Goal: Task Accomplishment & Management: Use online tool/utility

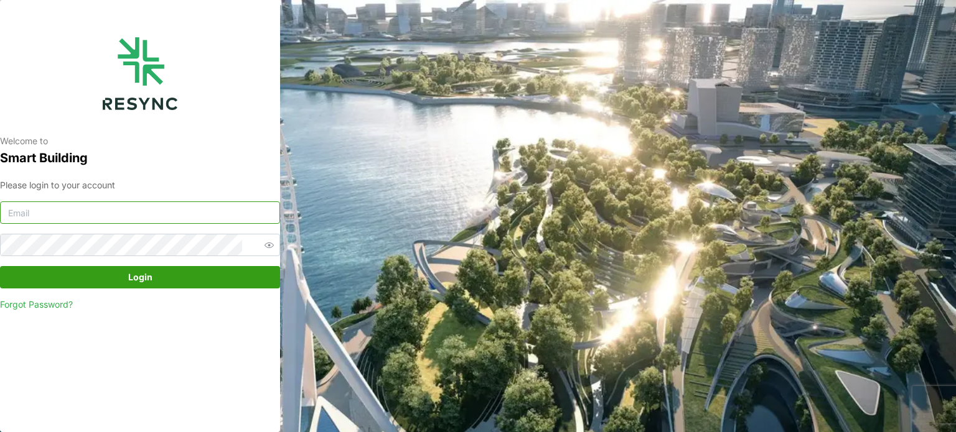
type input "[EMAIL_ADDRESS][DOMAIN_NAME]"
click at [184, 276] on span "Login" at bounding box center [140, 277] width 256 height 21
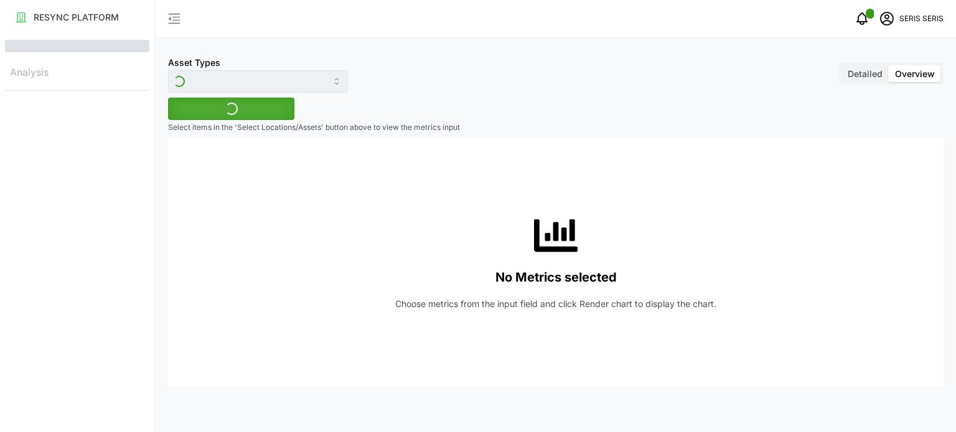
type input "Inverter"
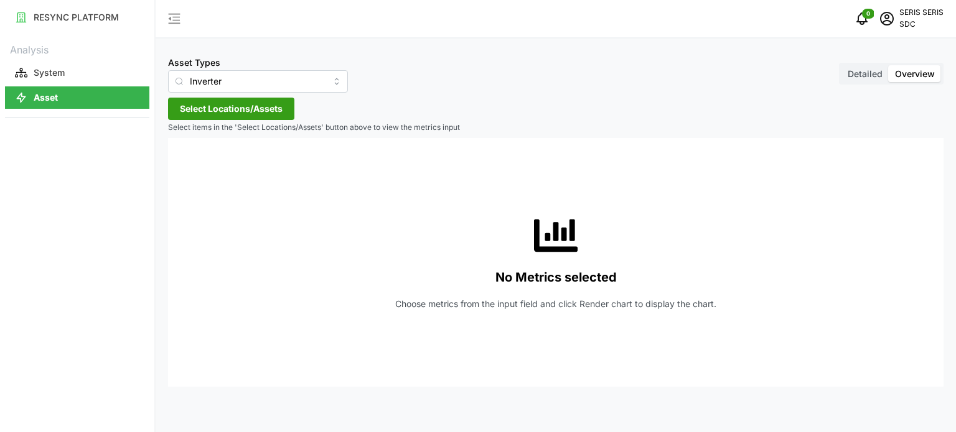
drag, startPoint x: 270, startPoint y: 111, endPoint x: 256, endPoint y: 116, distance: 14.4
click at [270, 111] on span "Select Locations/Assets" at bounding box center [231, 108] width 103 height 21
click at [200, 165] on span "Select SDC-1" at bounding box center [199, 166] width 8 height 8
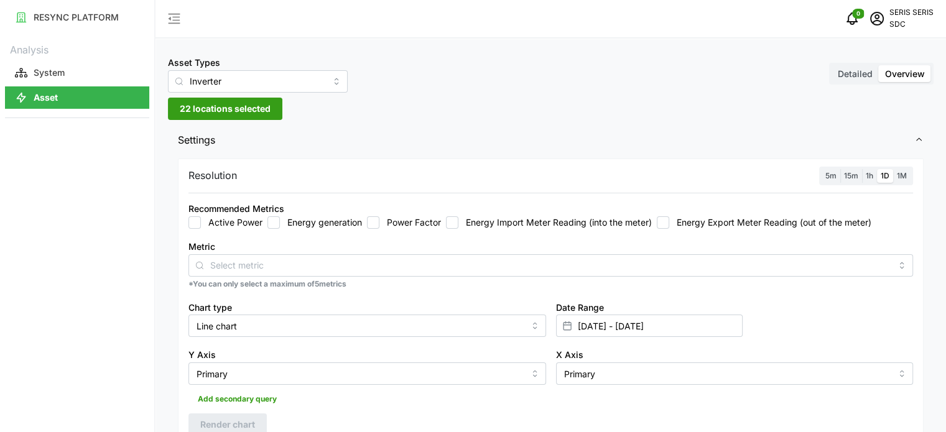
click at [276, 223] on input "Energy generation" at bounding box center [274, 223] width 12 height 12
checkbox input "true"
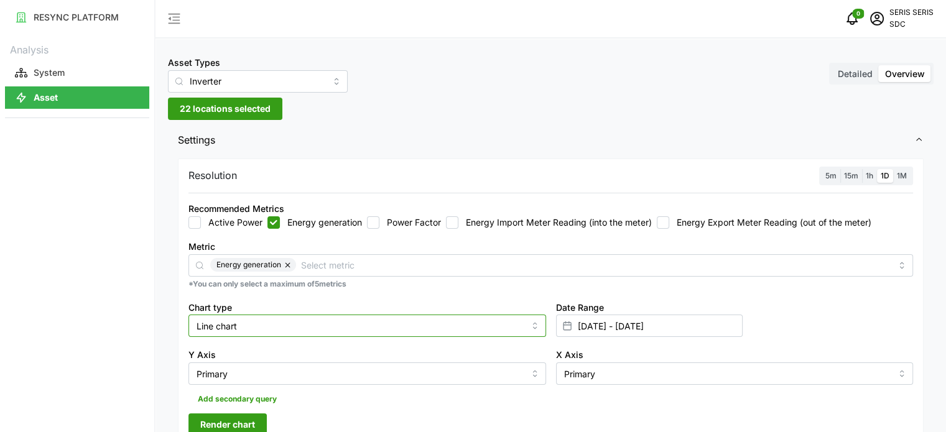
click at [276, 325] on input "Line chart" at bounding box center [368, 326] width 358 height 22
click at [273, 372] on div "Bar chart" at bounding box center [368, 377] width 352 height 21
type input "Bar chart"
click at [513, 289] on p "*You can only select a maximum of 5 metrics" at bounding box center [551, 284] width 725 height 11
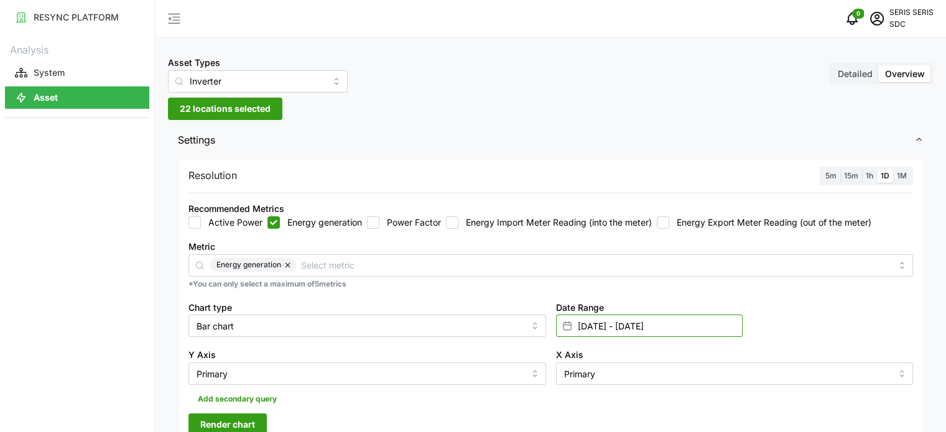
click at [678, 329] on input "[DATE] - [DATE]" at bounding box center [649, 326] width 187 height 22
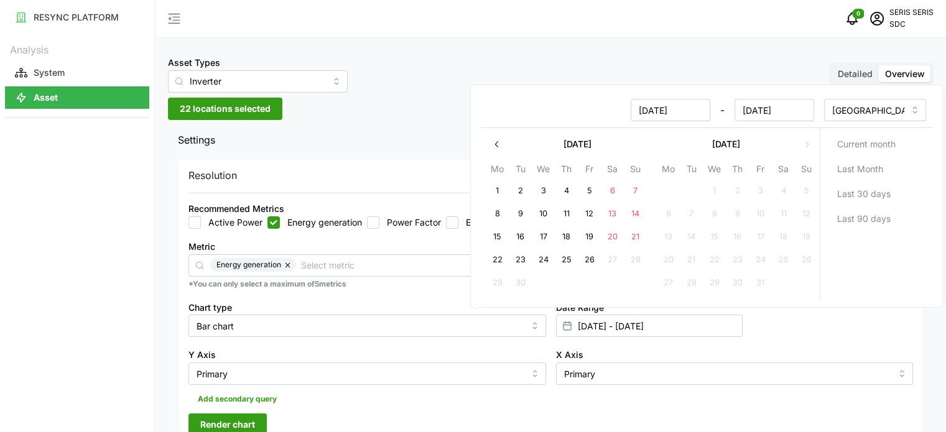
click at [580, 261] on button "26" at bounding box center [589, 261] width 22 height 22
type input "[DATE] - [DATE]"
type input "[DATE]"
click at [580, 261] on button "26" at bounding box center [589, 261] width 22 height 22
type input "[DATE] - [DATE]"
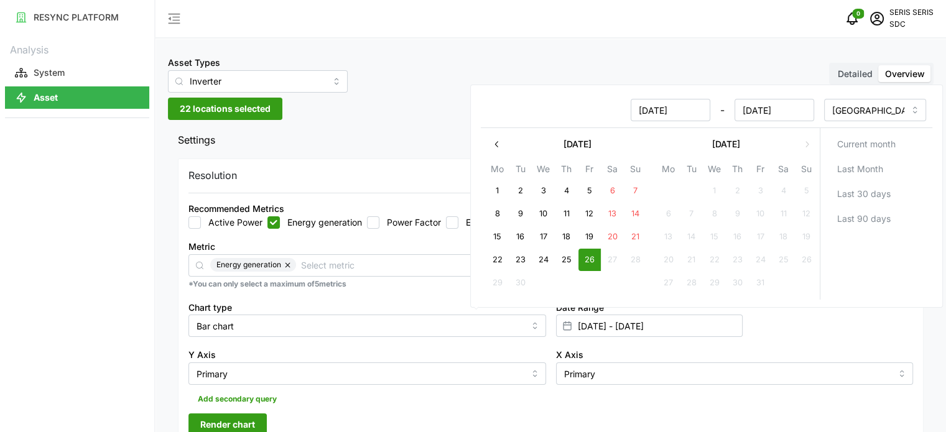
type input "[DATE]"
click at [251, 428] on span "Render chart" at bounding box center [227, 424] width 55 height 21
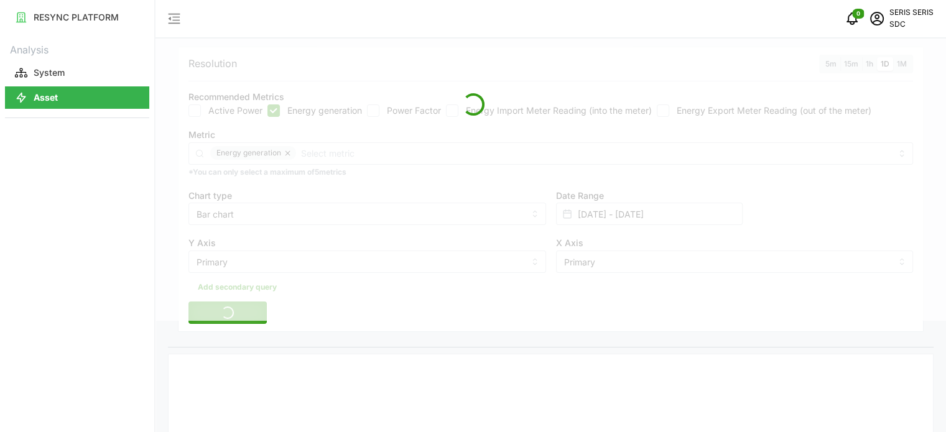
scroll to position [187, 0]
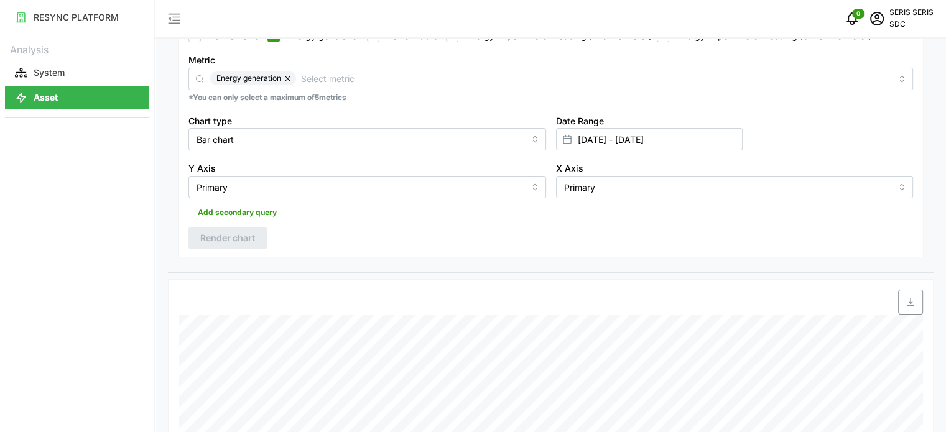
click at [912, 304] on icon "button" at bounding box center [911, 302] width 10 height 10
